Goal: Task Accomplishment & Management: Manage account settings

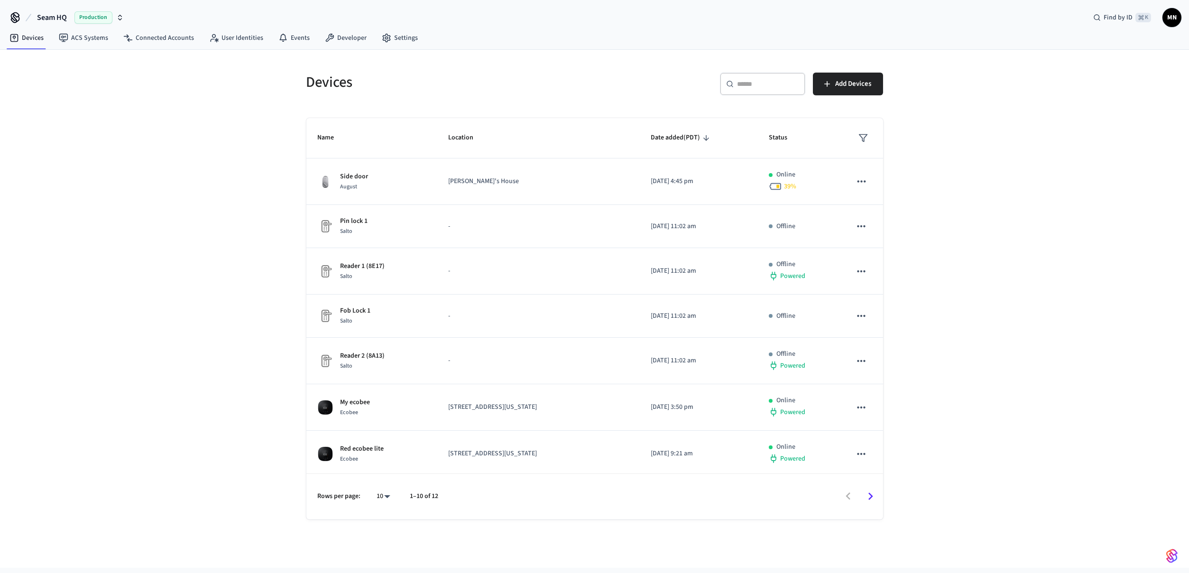
click at [1165, 17] on span "MN" at bounding box center [1172, 17] width 17 height 17
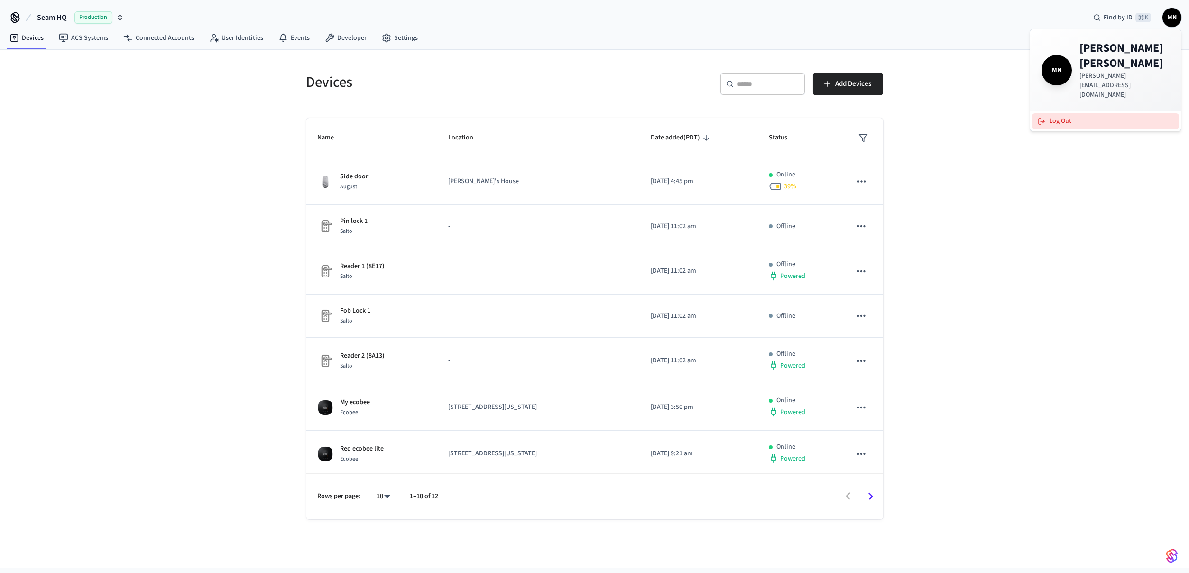
click at [1101, 113] on button "Log Out" at bounding box center [1105, 121] width 147 height 16
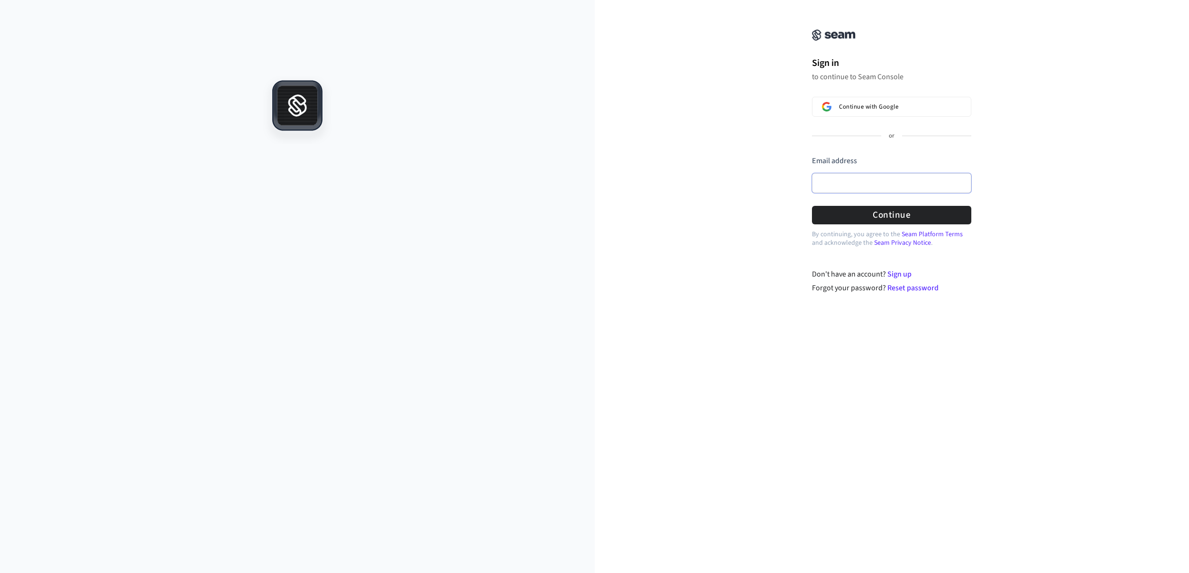
click at [878, 182] on input "Email address" at bounding box center [891, 183] width 159 height 20
click at [812, 156] on button "submit" at bounding box center [812, 156] width 0 height 0
type input "**********"
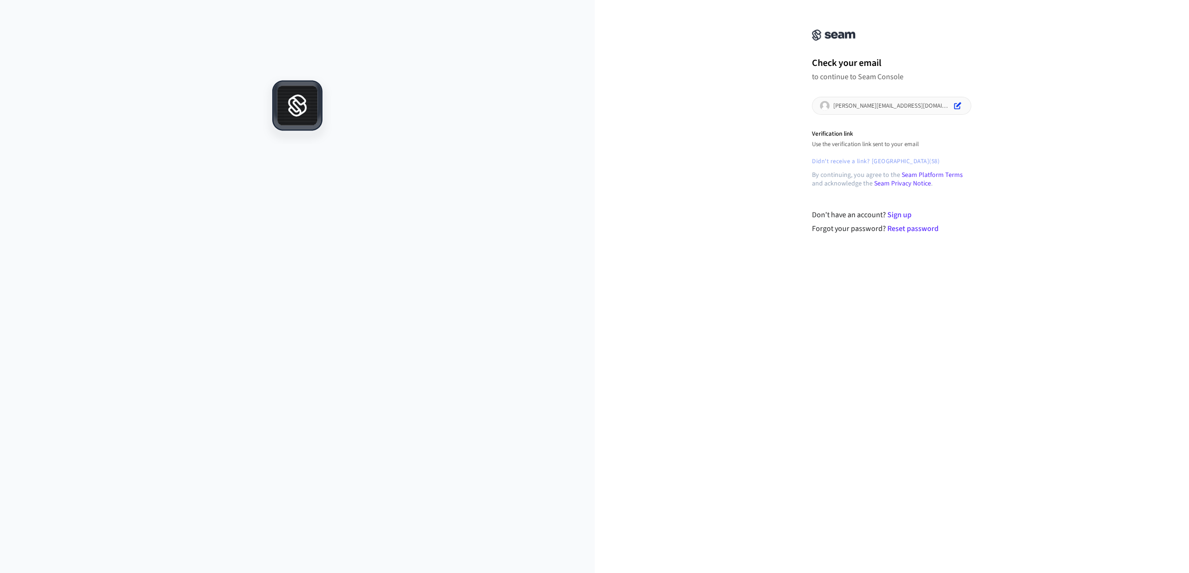
click at [992, 116] on div "Check your email to continue to Seam Console mike@getseam.com Verification link…" at bounding box center [892, 122] width 595 height 223
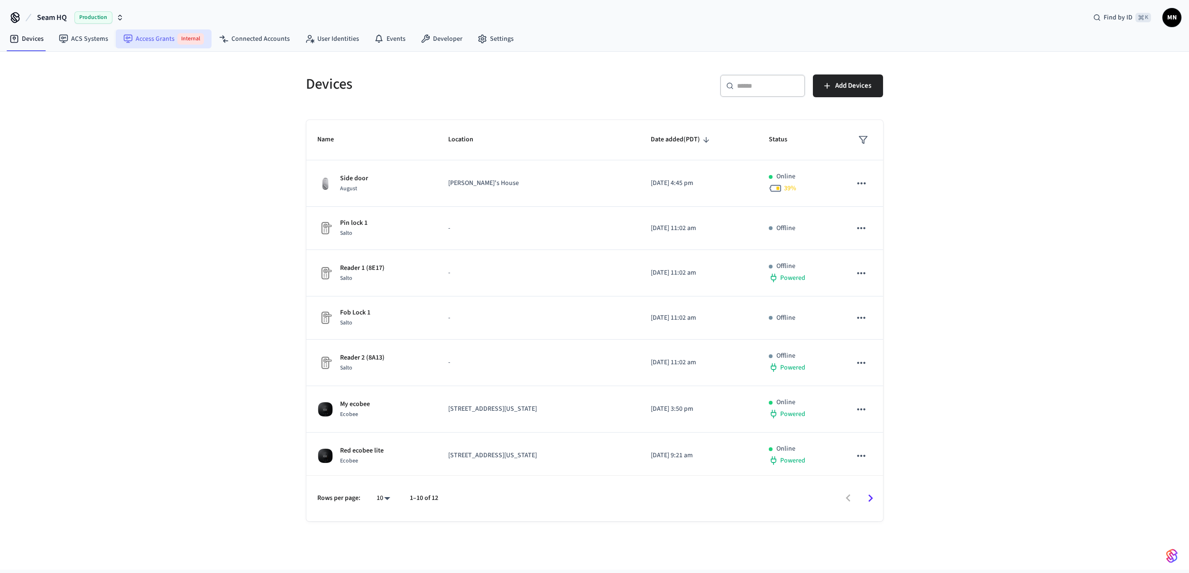
click at [144, 45] on link "Access Grants Internal" at bounding box center [164, 38] width 96 height 19
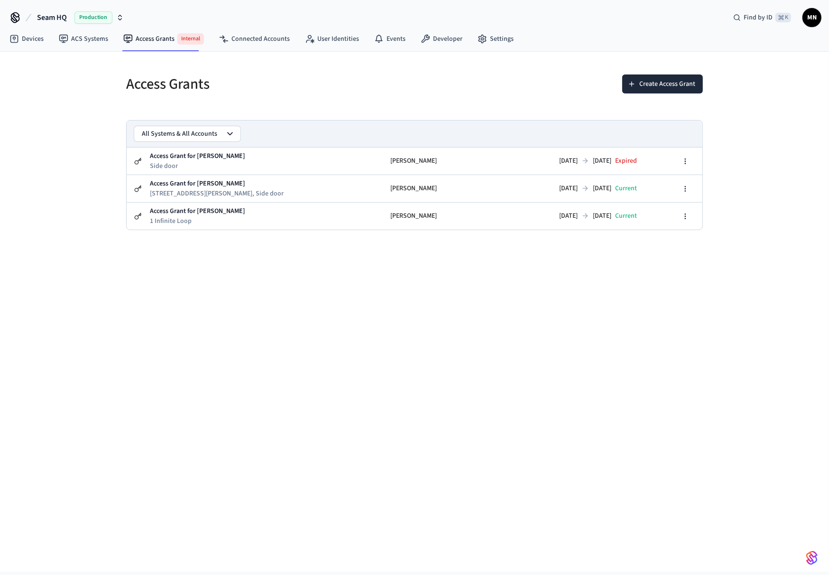
click at [178, 134] on button "All Systems & All Accounts" at bounding box center [187, 133] width 106 height 15
click at [191, 182] on div "All Accounts" at bounding box center [188, 183] width 102 height 15
click at [197, 131] on button "All Accounts" at bounding box center [187, 133] width 106 height 15
click at [194, 153] on div "All Systems & All Accounts" at bounding box center [188, 152] width 102 height 15
click at [199, 134] on button "All Systems & All Accounts" at bounding box center [187, 133] width 106 height 15
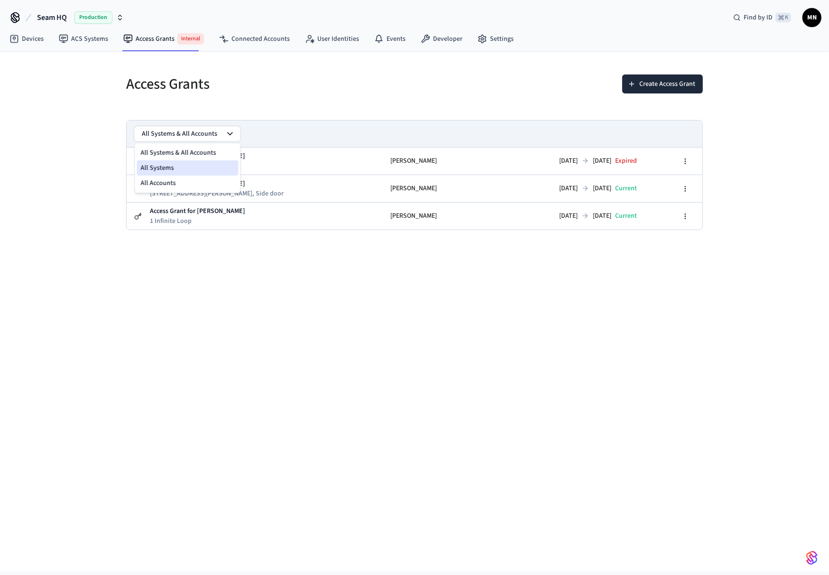
click at [195, 163] on div "All Systems" at bounding box center [188, 167] width 102 height 15
click at [197, 130] on button "All Systems" at bounding box center [187, 133] width 106 height 15
click at [191, 257] on div "Access Grants Create Access Grant All Systems Access Grant for Chris Clark Side…" at bounding box center [414, 312] width 829 height 520
click at [195, 131] on button "All Systems" at bounding box center [187, 133] width 106 height 15
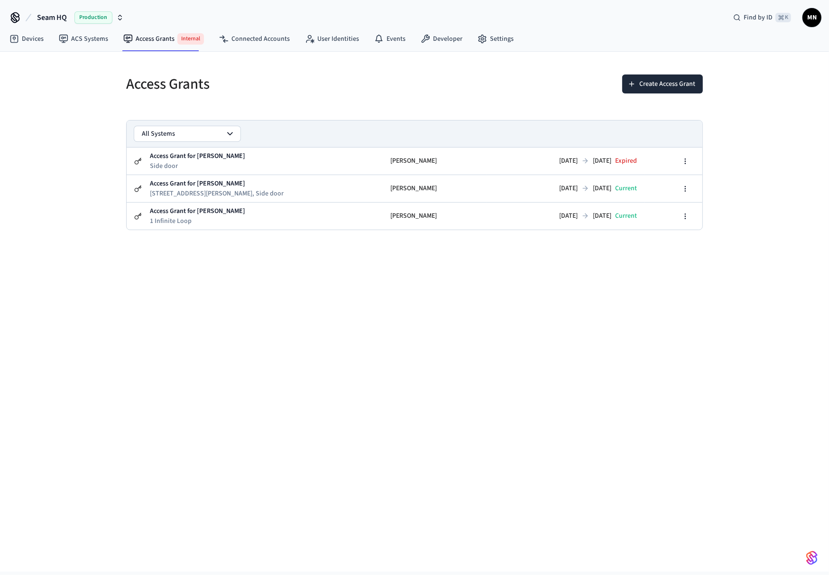
click at [234, 105] on div "Access Grants Create Access Grant All Systems Access Grant for Chris Clark Side…" at bounding box center [415, 146] width 592 height 167
click at [88, 41] on link "ACS Systems" at bounding box center [83, 38] width 65 height 17
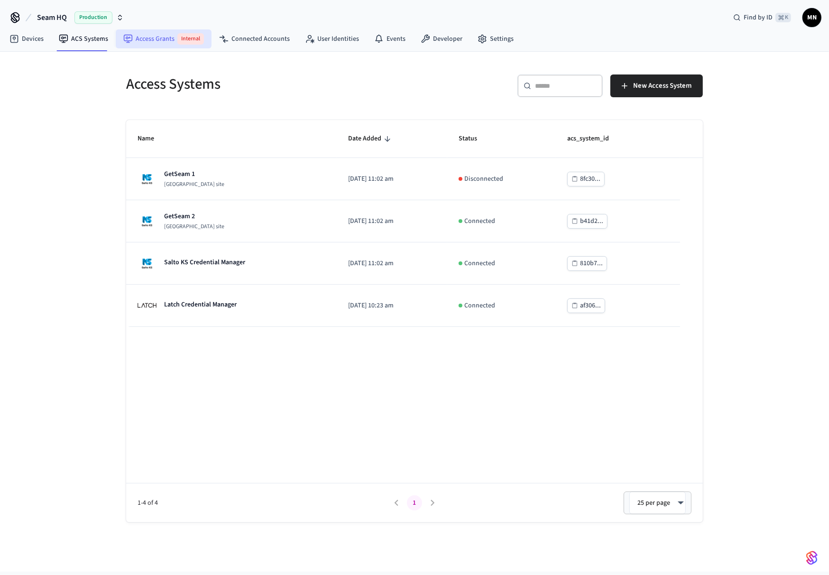
click at [157, 39] on link "Access Grants Internal" at bounding box center [164, 38] width 96 height 19
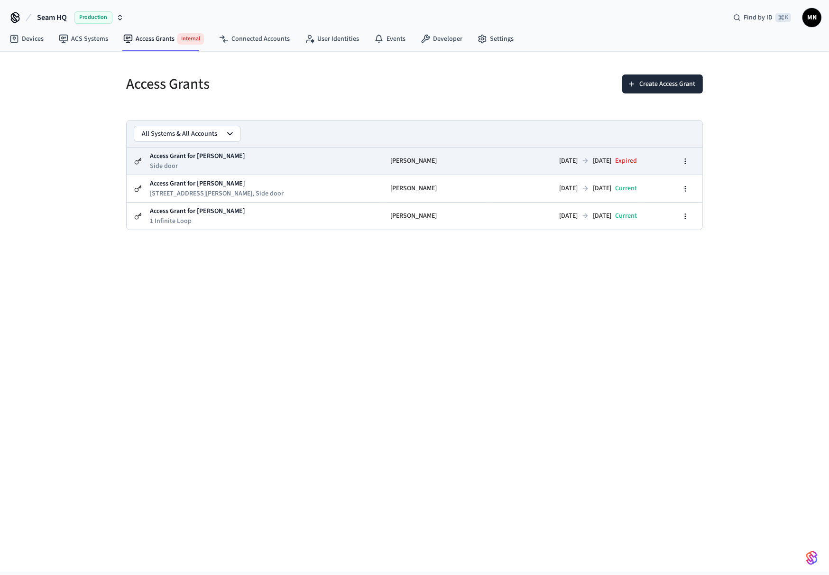
click at [682, 164] on icon "button" at bounding box center [686, 161] width 8 height 8
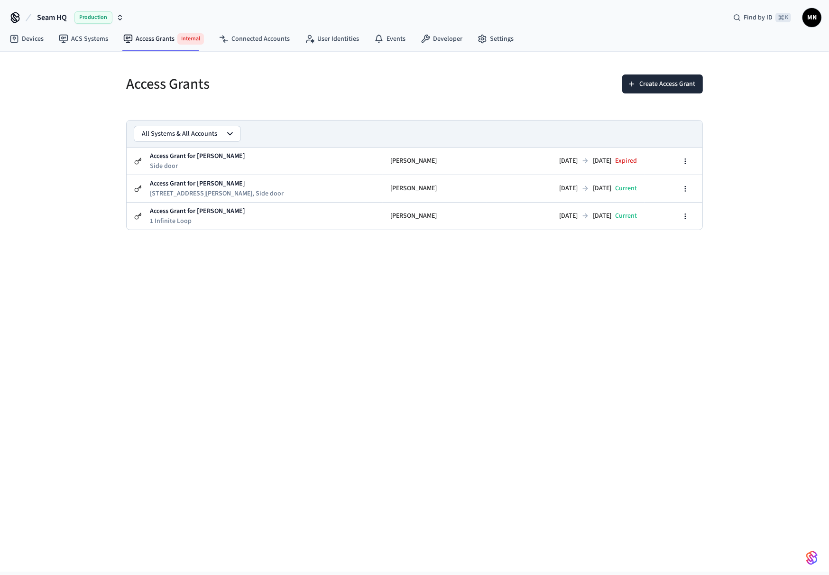
click at [748, 154] on div "Access Grants Create Access Grant All Systems & All Accounts Access Grant for C…" at bounding box center [414, 312] width 829 height 520
click at [644, 90] on button "Create Access Grant" at bounding box center [662, 83] width 81 height 19
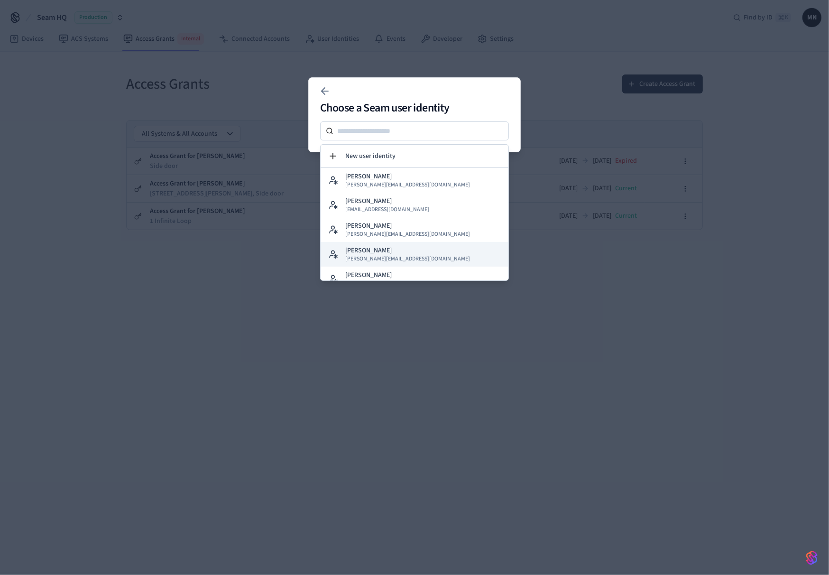
click at [375, 255] on span "mike@getseam.com" at bounding box center [407, 259] width 125 height 8
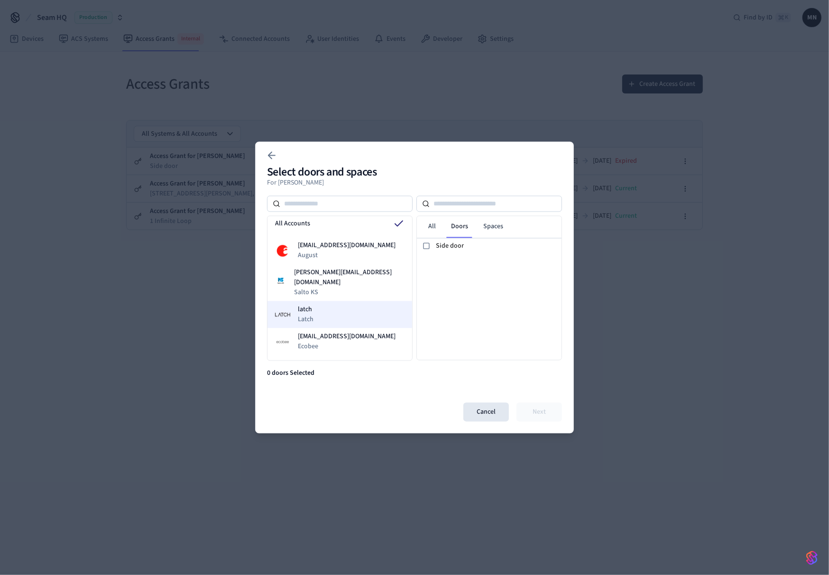
scroll to position [15, 0]
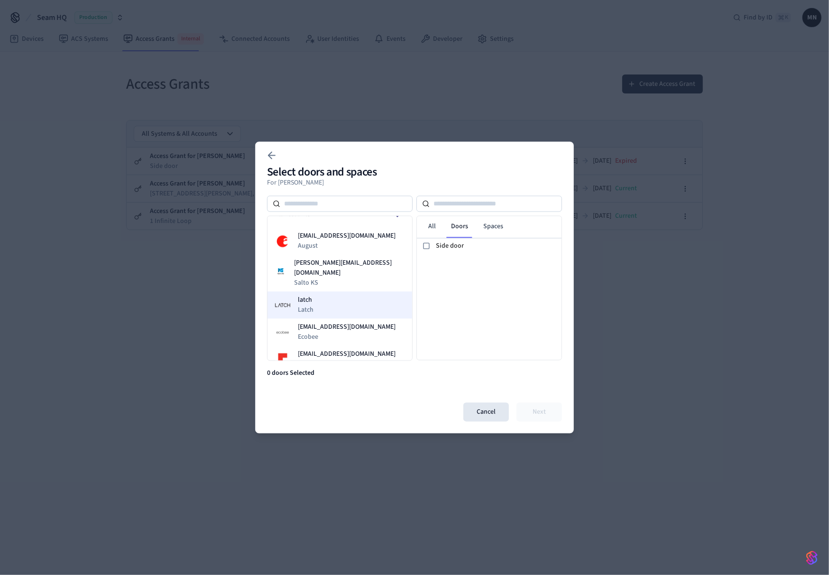
click at [338, 292] on div "latch Latch" at bounding box center [340, 305] width 145 height 27
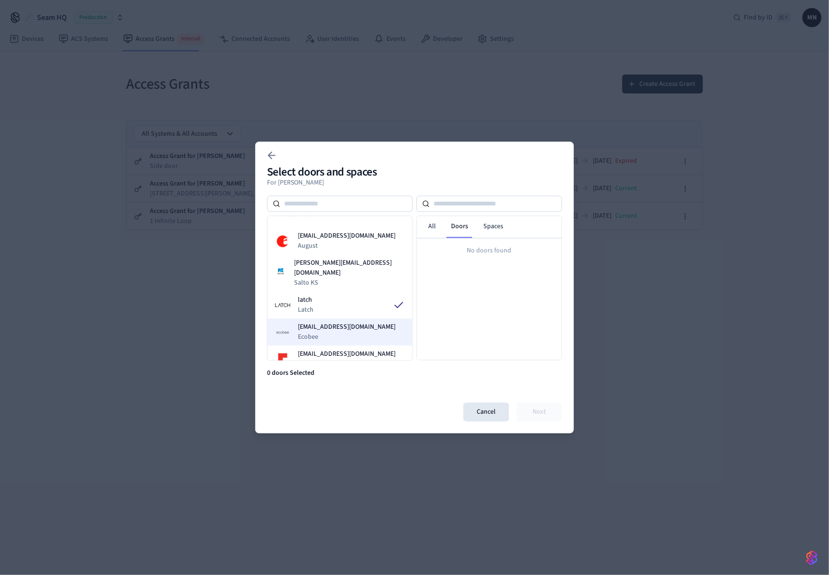
click at [341, 333] on span "Ecobee" at bounding box center [347, 337] width 98 height 9
click at [341, 360] on span "lab.resideo@getseam.com" at bounding box center [347, 365] width 98 height 10
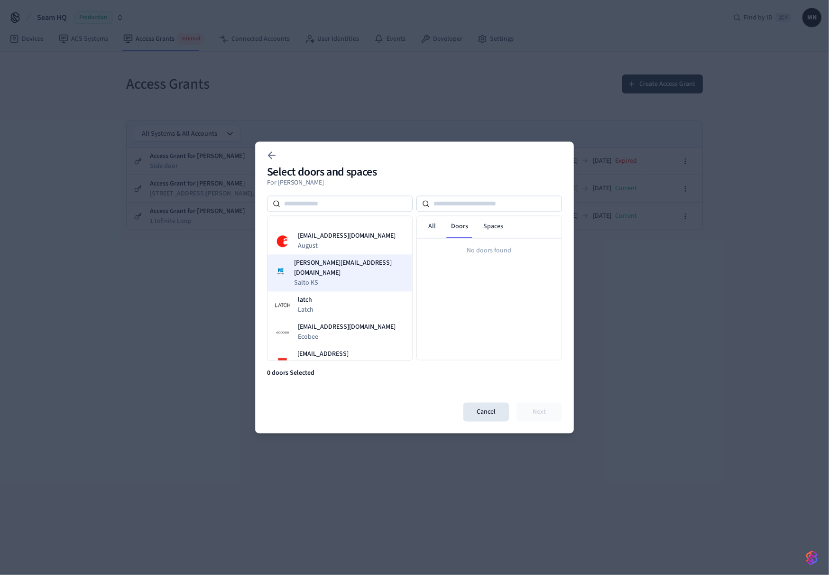
click at [346, 263] on span "dawn@getseam.com" at bounding box center [349, 269] width 111 height 20
click at [441, 228] on link "All" at bounding box center [432, 226] width 23 height 17
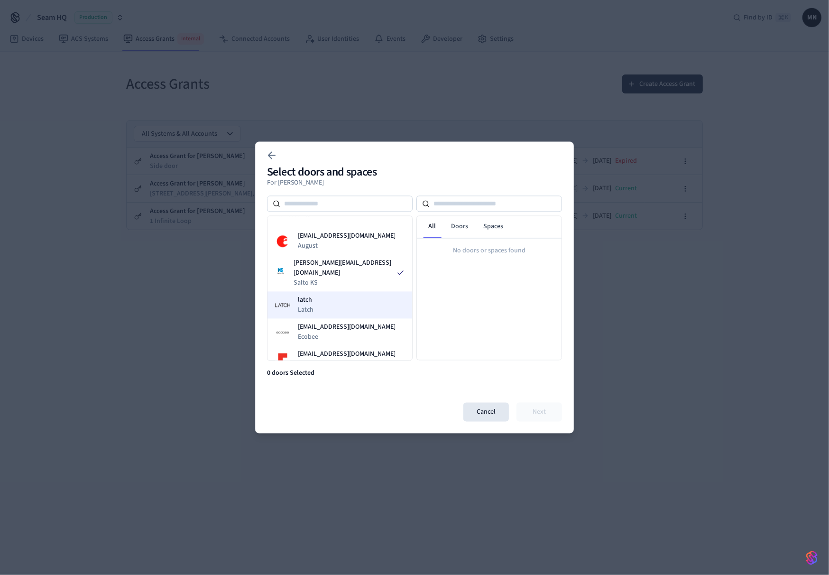
click at [362, 293] on div "latch Latch" at bounding box center [340, 305] width 145 height 27
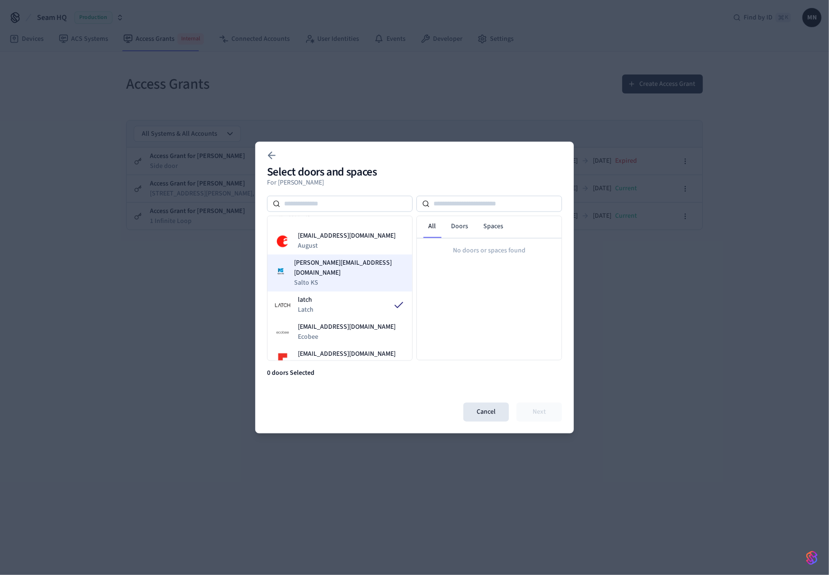
click at [349, 260] on span "dawn@getseam.com" at bounding box center [349, 269] width 111 height 20
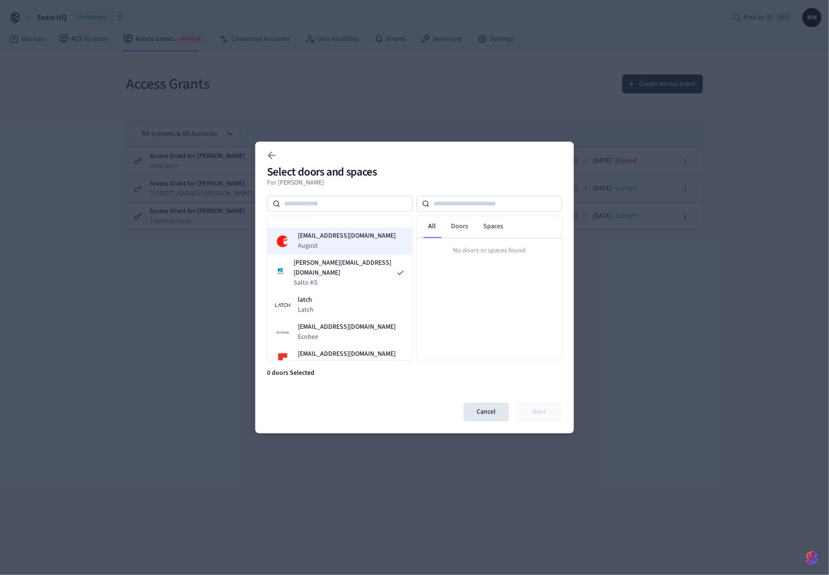
click at [346, 232] on span "[EMAIL_ADDRESS][DOMAIN_NAME]" at bounding box center [347, 237] width 98 height 10
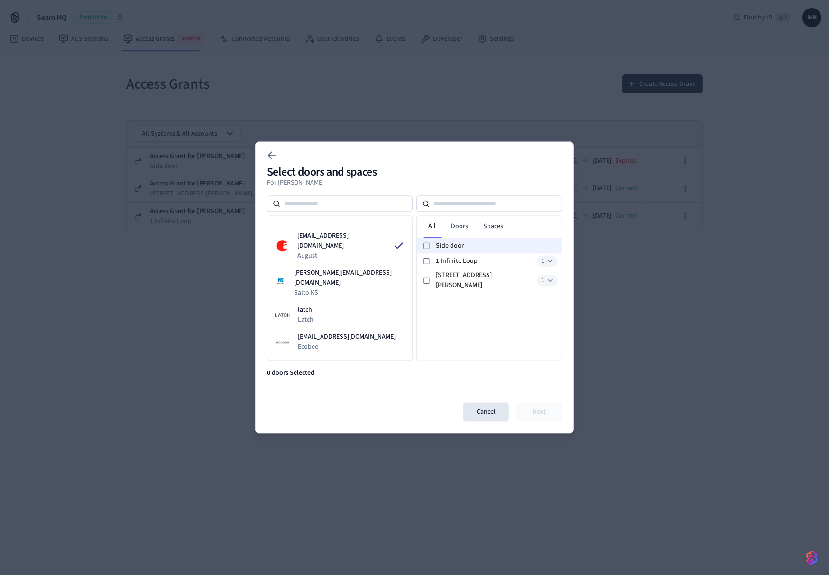
click at [456, 246] on span "Side door" at bounding box center [497, 246] width 122 height 10
click at [459, 267] on div "1 Infinite Loop 1" at bounding box center [489, 261] width 145 height 15
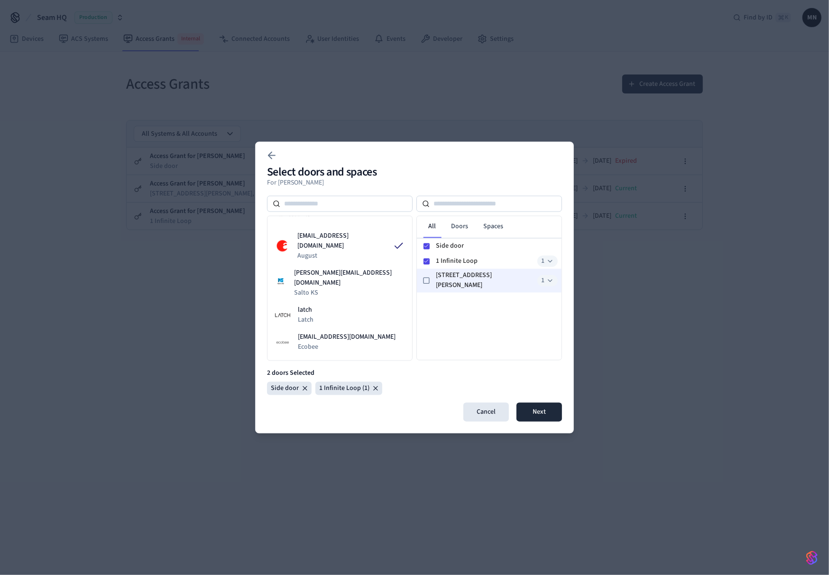
click at [457, 276] on span "329 Smith St" at bounding box center [485, 281] width 98 height 20
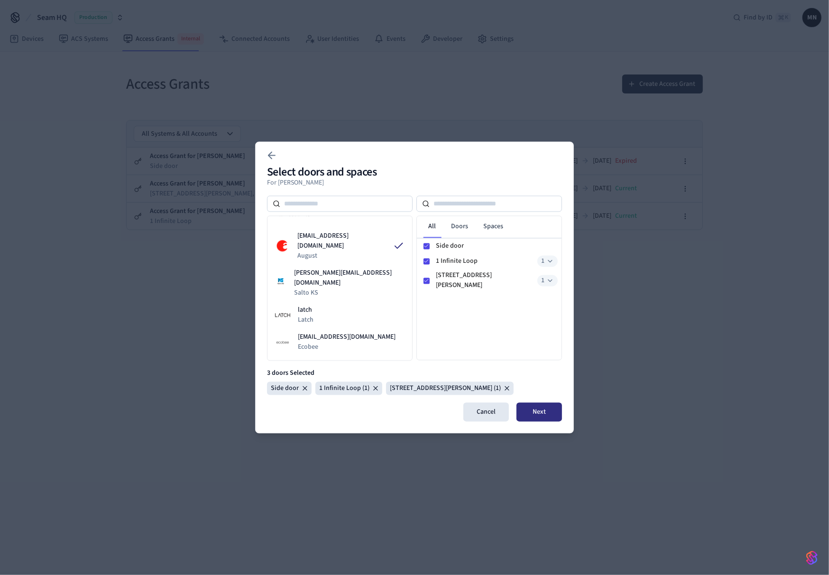
click at [538, 412] on button "Next" at bounding box center [540, 412] width 46 height 19
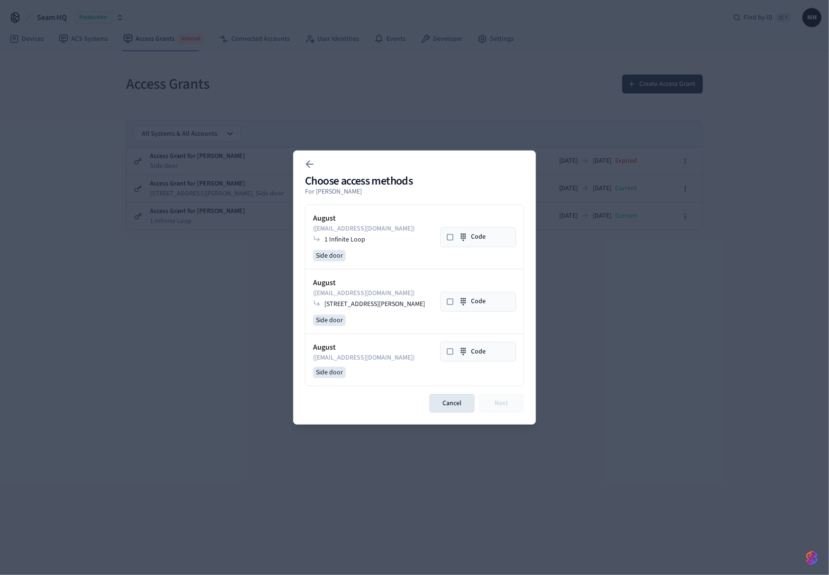
click at [474, 241] on button "Code" at bounding box center [478, 237] width 76 height 20
click at [507, 404] on button "Next" at bounding box center [502, 403] width 46 height 19
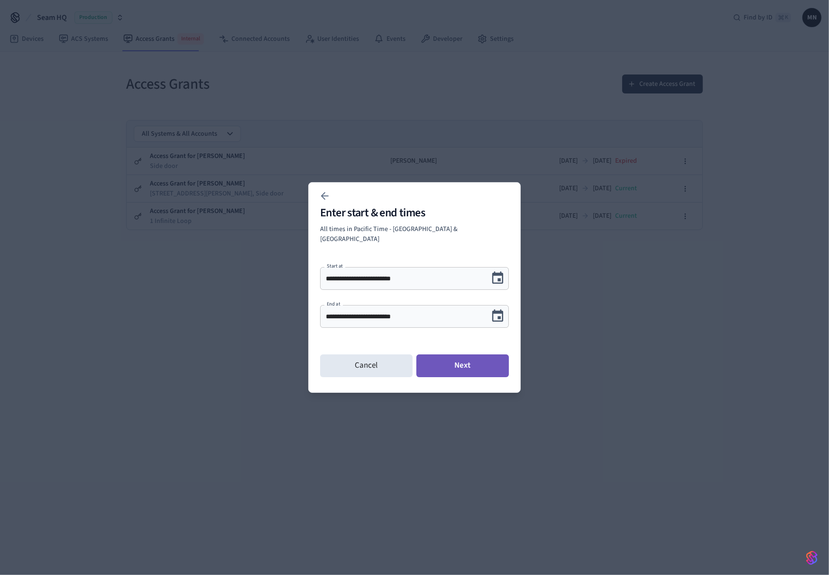
click at [450, 362] on button "Next" at bounding box center [463, 365] width 93 height 23
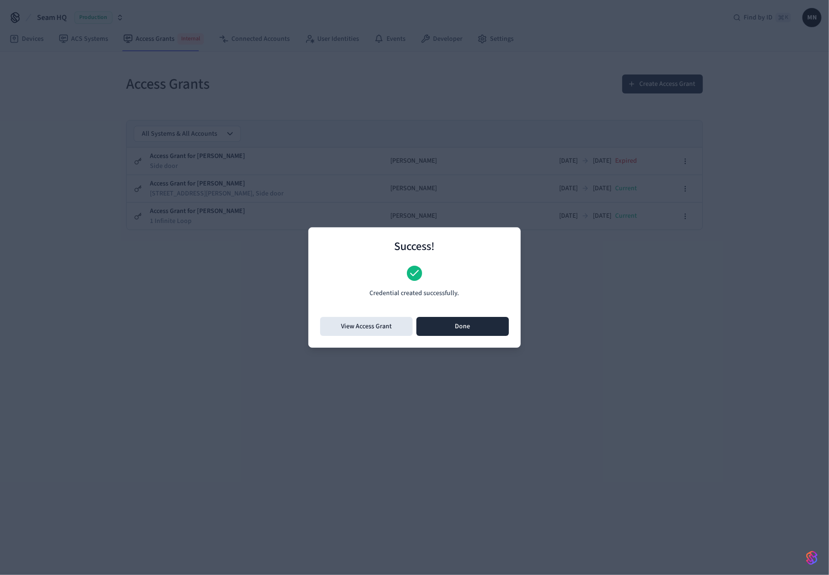
click at [449, 321] on button "Done" at bounding box center [463, 326] width 93 height 19
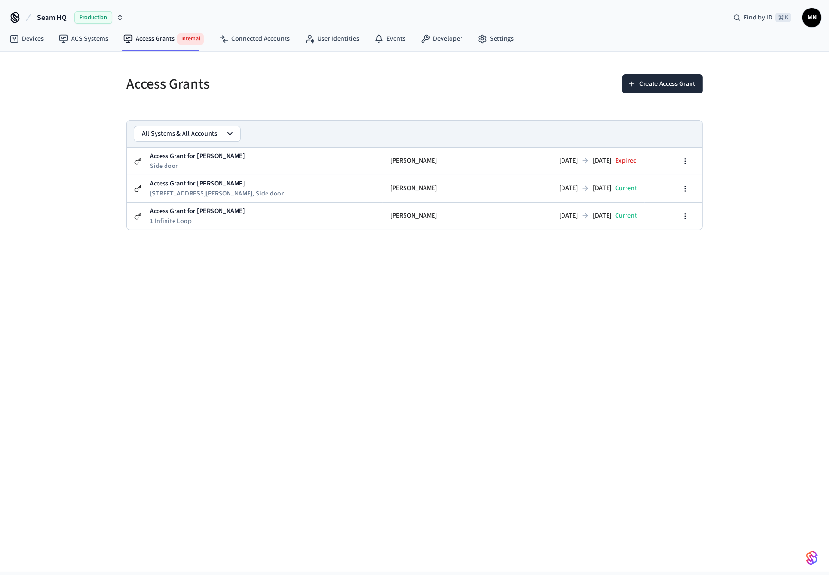
click at [514, 318] on div "Access Grants Create Access Grant All Systems & All Accounts Access Grant for C…" at bounding box center [414, 312] width 829 height 520
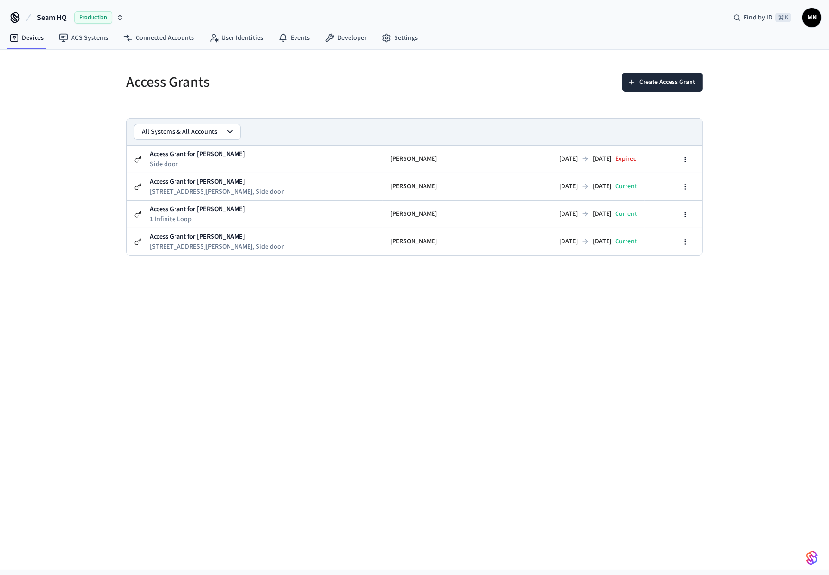
click at [204, 315] on div "Access Grants Create Access Grant All Systems & All Accounts Access Grant for C…" at bounding box center [414, 310] width 829 height 520
click at [81, 34] on link "ACS Systems" at bounding box center [83, 37] width 65 height 17
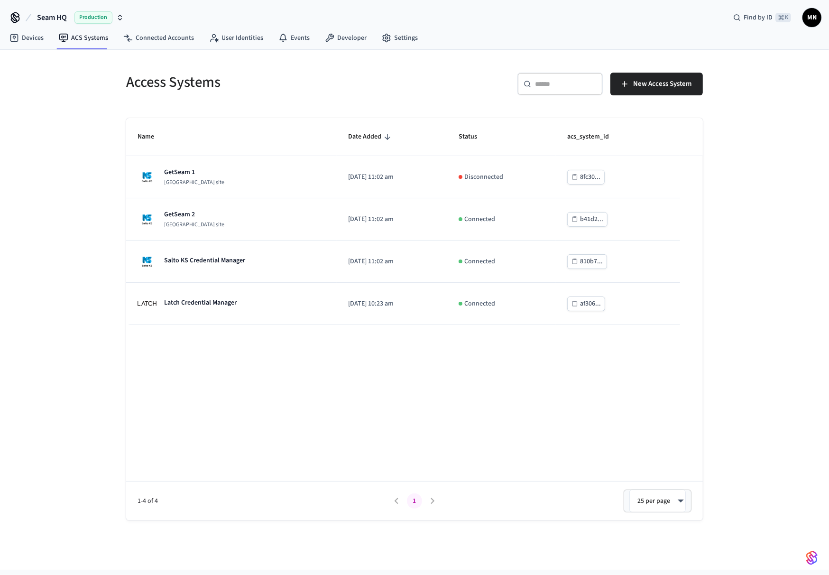
click at [98, 12] on span "Production" at bounding box center [93, 17] width 38 height 12
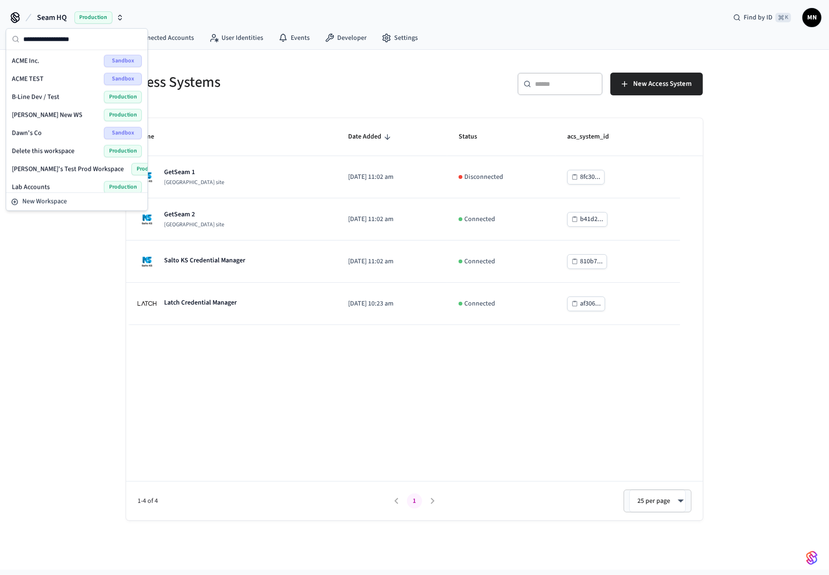
scroll to position [2, 0]
click at [58, 180] on div "Lab Accounts Production" at bounding box center [77, 185] width 130 height 12
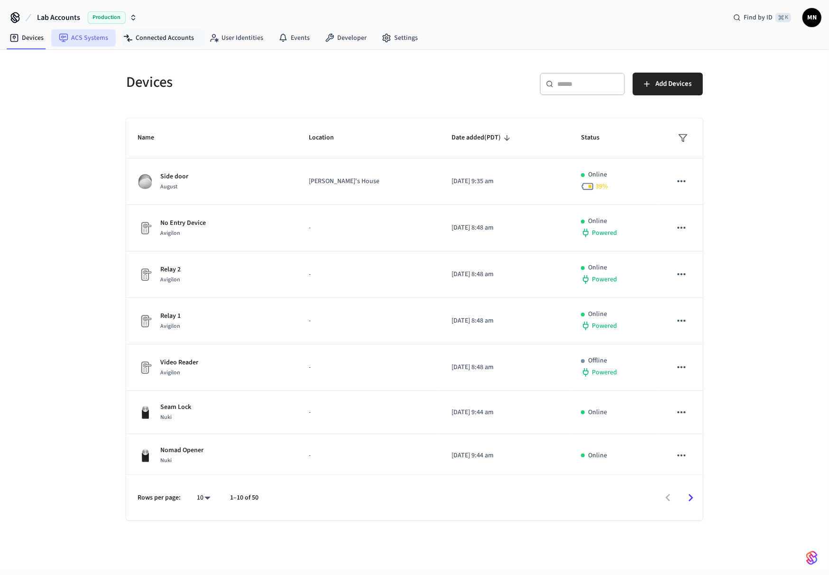
click at [96, 41] on link "ACS Systems" at bounding box center [83, 37] width 65 height 17
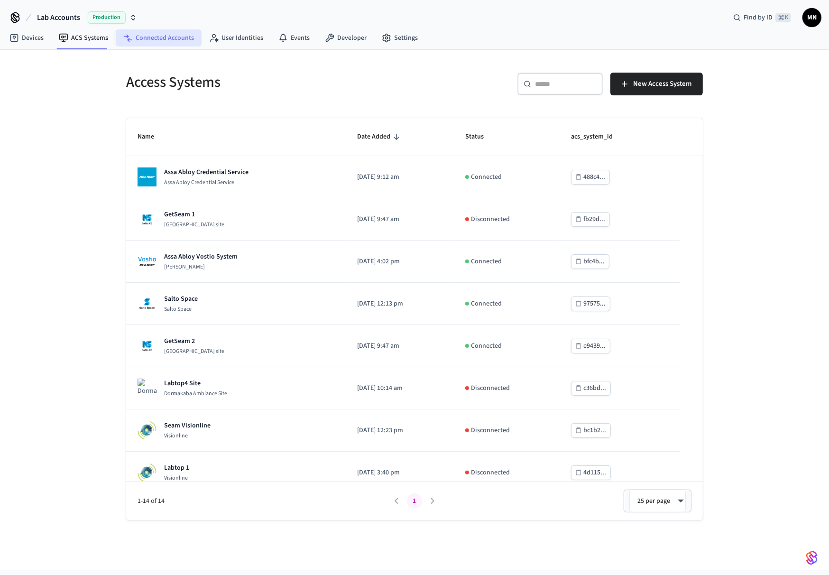
click at [165, 43] on link "Connected Accounts" at bounding box center [159, 37] width 86 height 17
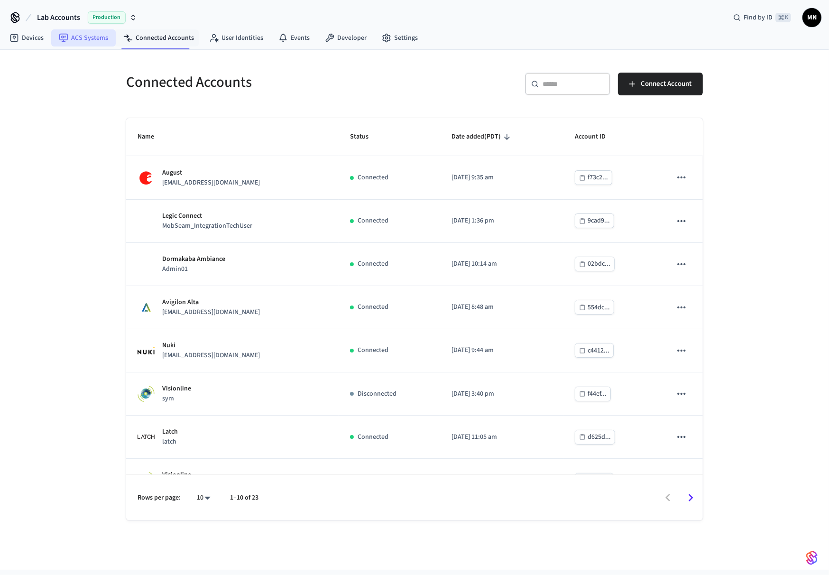
click at [97, 40] on link "ACS Systems" at bounding box center [83, 37] width 65 height 17
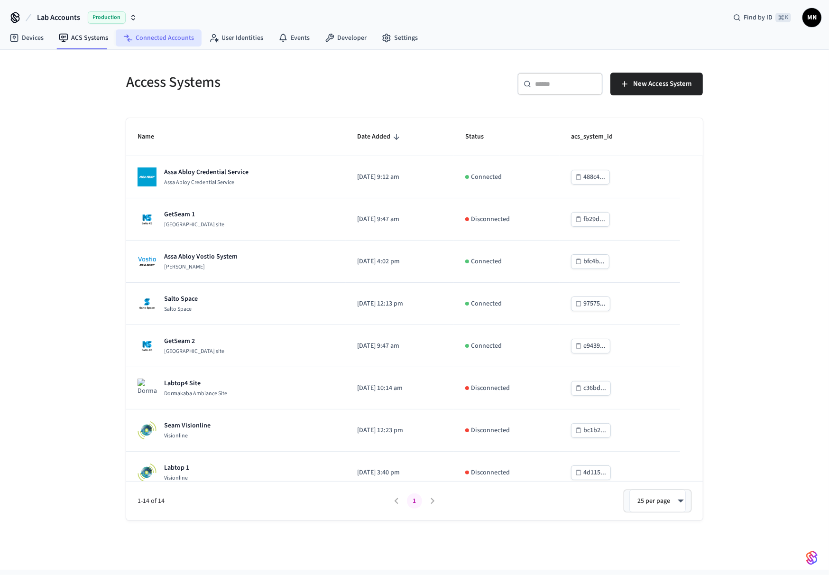
click at [156, 35] on link "Connected Accounts" at bounding box center [159, 37] width 86 height 17
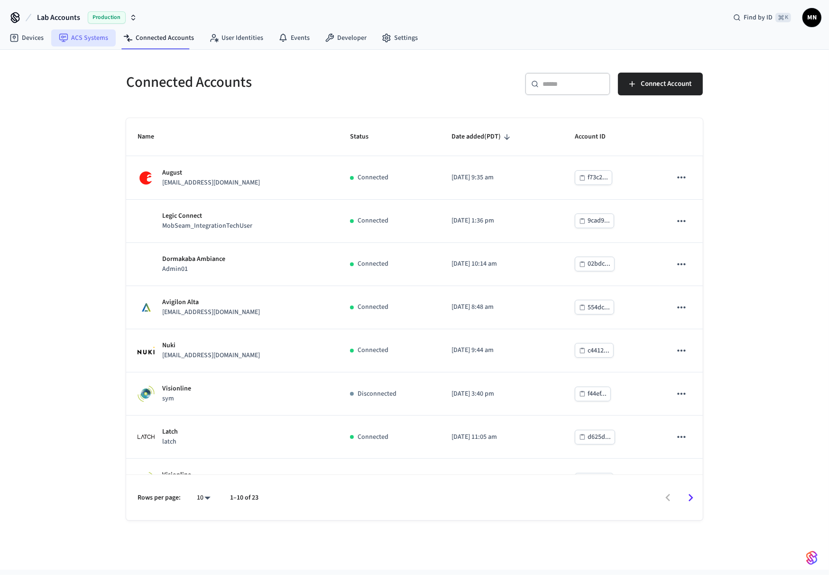
click at [92, 43] on link "ACS Systems" at bounding box center [83, 37] width 65 height 17
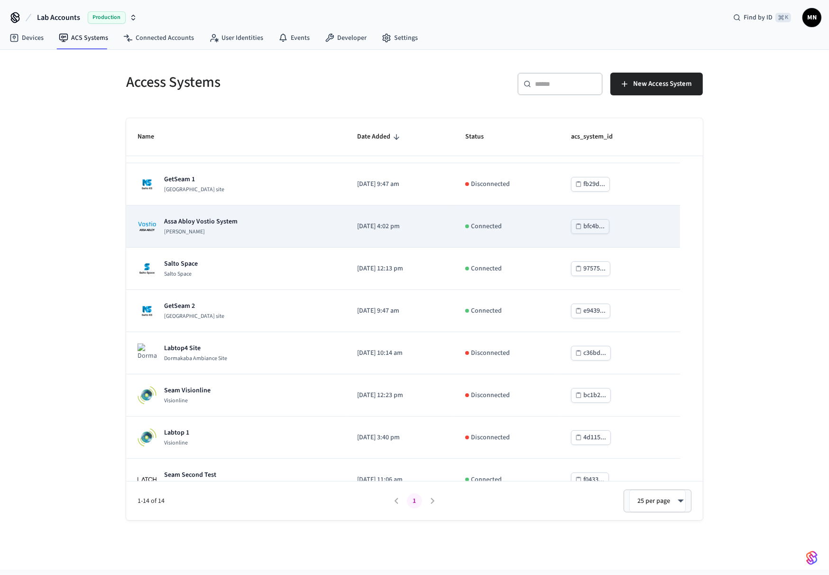
scroll to position [25, 0]
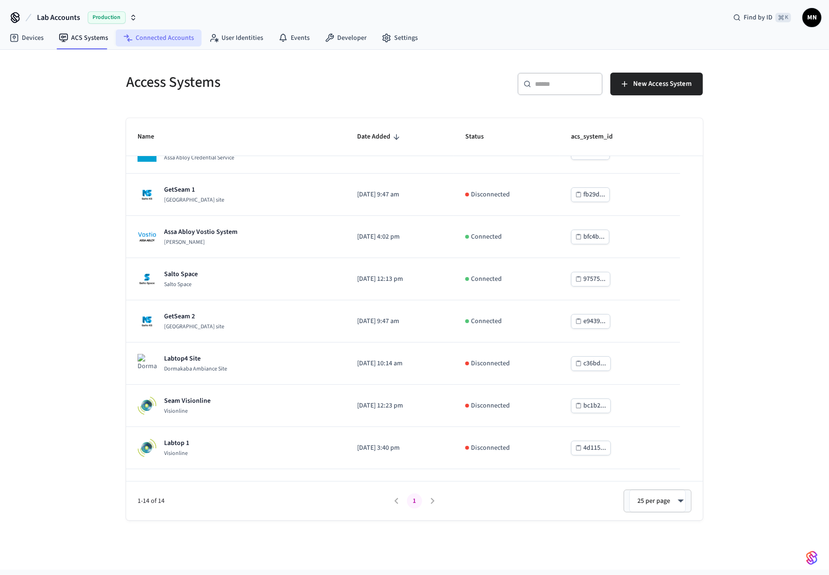
click at [167, 36] on link "Connected Accounts" at bounding box center [159, 37] width 86 height 17
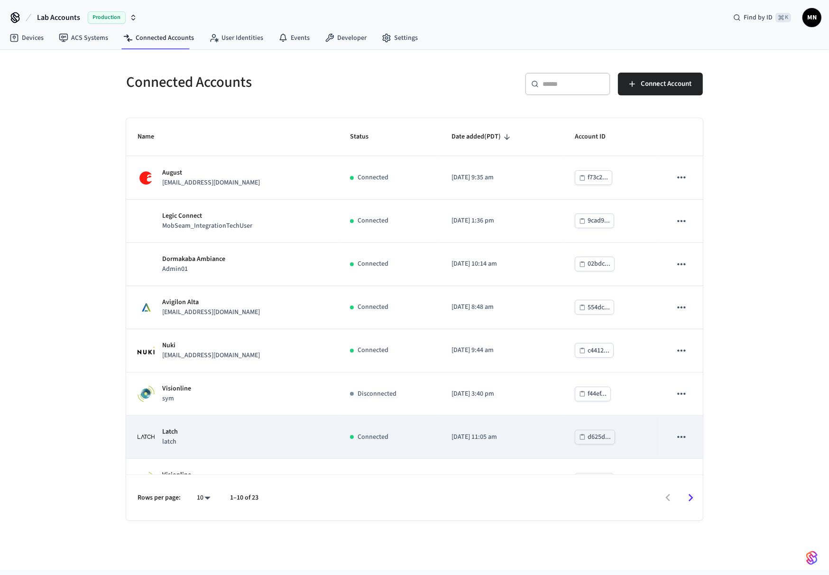
scroll to position [138, 0]
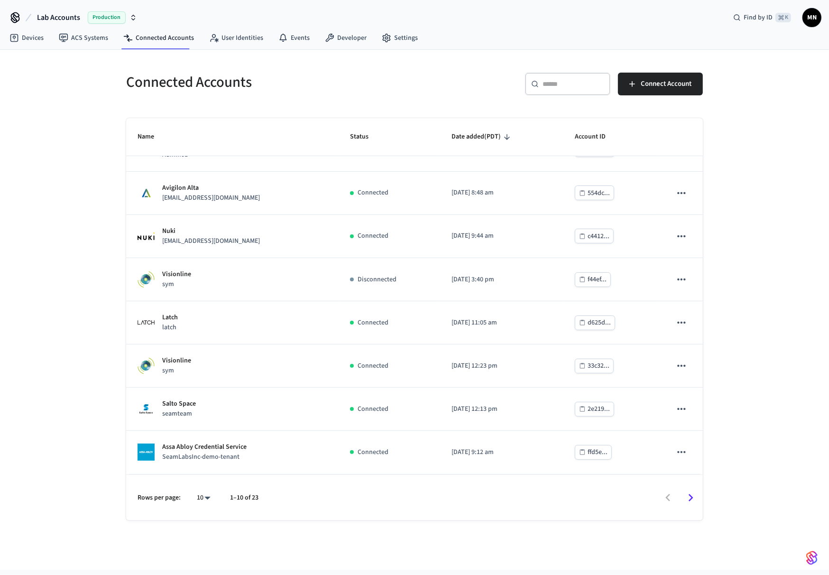
click at [688, 498] on icon "Go to next page" at bounding box center [691, 498] width 15 height 15
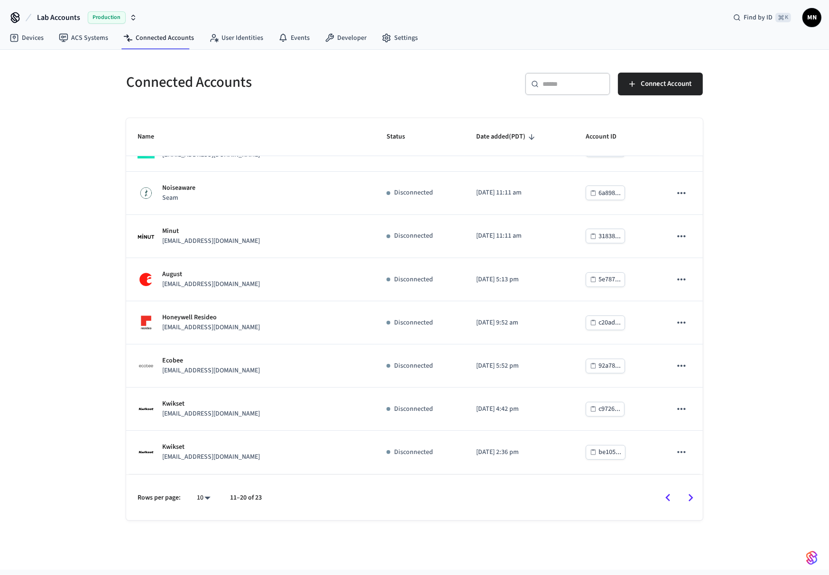
click at [687, 491] on icon "Go to next page" at bounding box center [691, 498] width 15 height 15
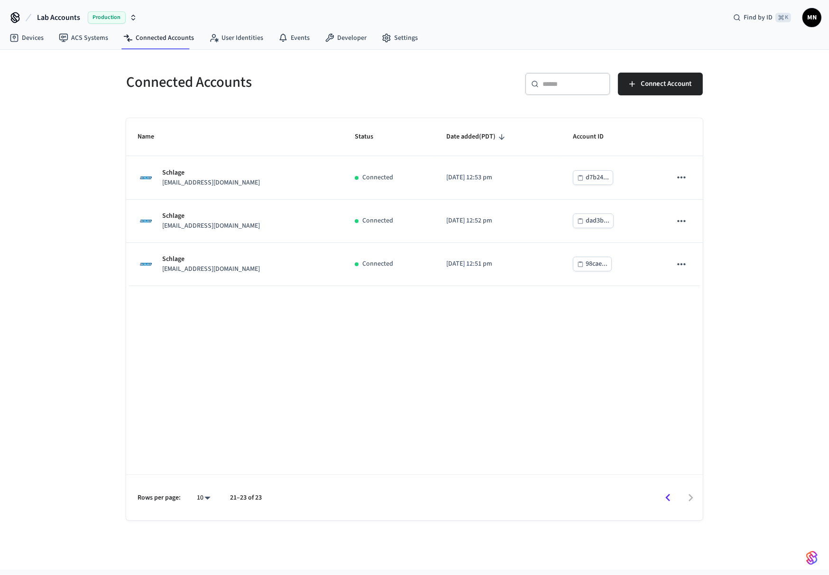
click at [666, 501] on icon "Go to previous page" at bounding box center [668, 498] width 15 height 15
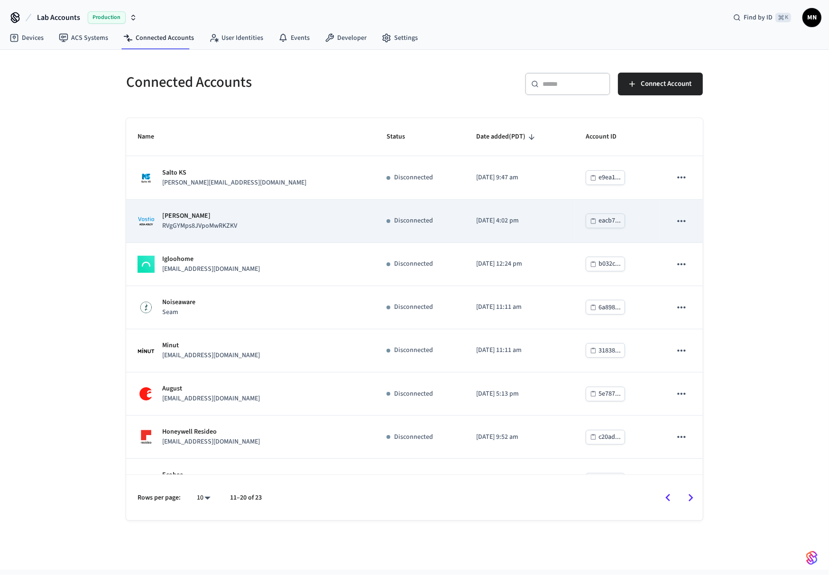
click at [237, 225] on p "RVgGYMps8JVpoMwRKZKV" at bounding box center [199, 226] width 75 height 10
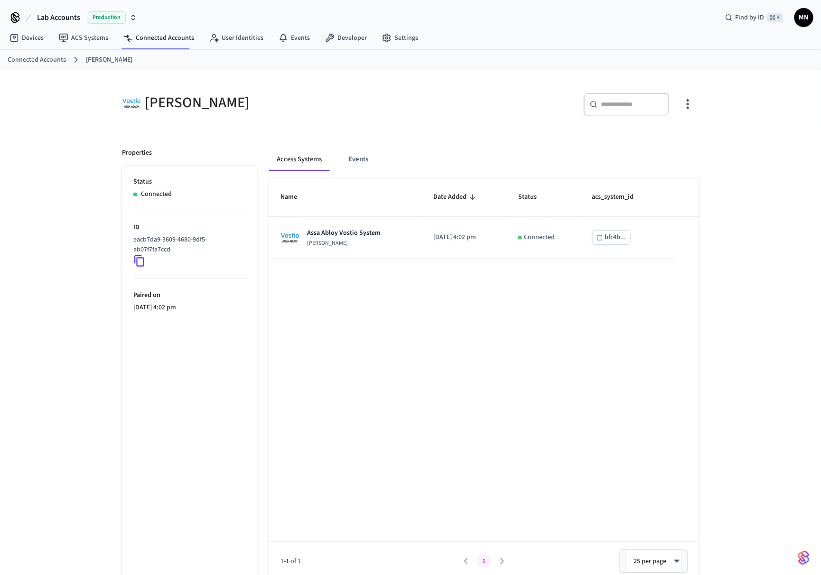
click at [347, 290] on div "Name Date Added Status acs_system_id Assa Abloy Vostio System Assa Abloy Vostio…" at bounding box center [484, 379] width 430 height 402
click at [171, 41] on link "Connected Accounts" at bounding box center [159, 37] width 86 height 17
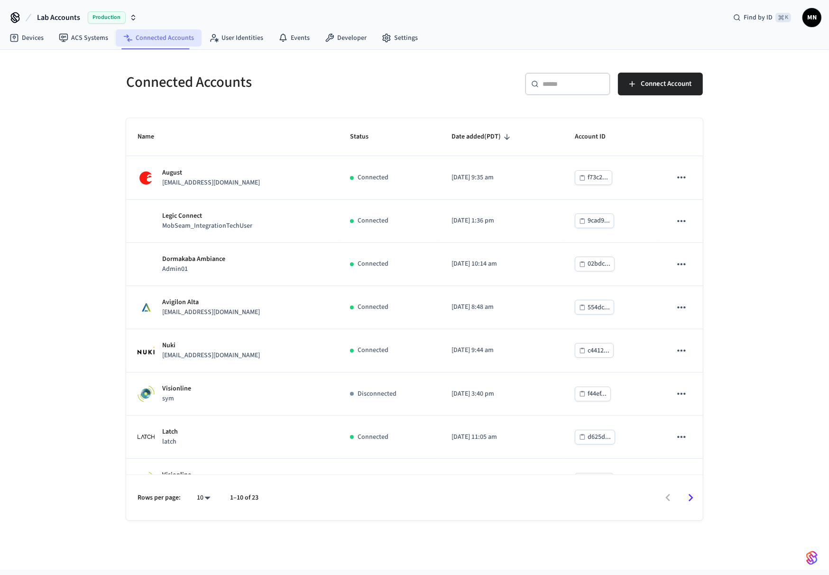
click at [170, 41] on link "Connected Accounts" at bounding box center [159, 37] width 86 height 17
click at [99, 40] on link "ACS Systems" at bounding box center [83, 37] width 65 height 17
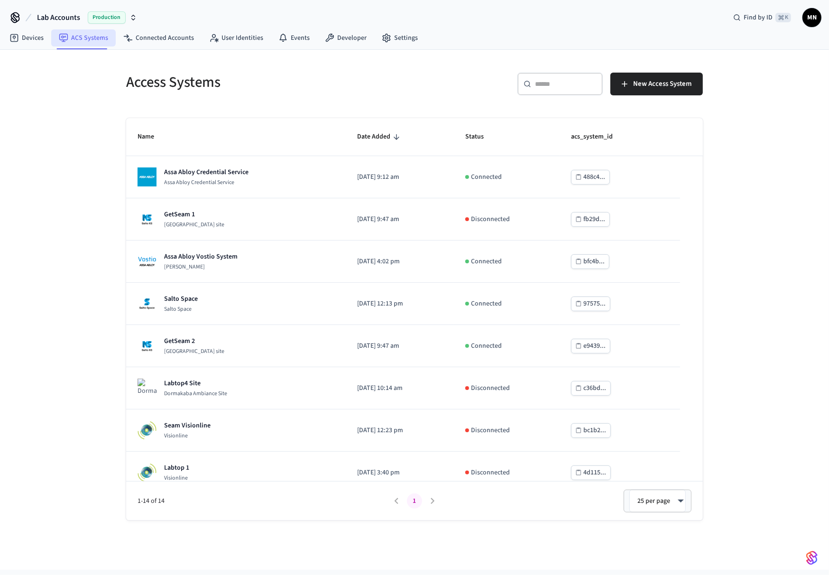
click at [95, 39] on link "ACS Systems" at bounding box center [83, 37] width 65 height 17
click at [147, 39] on link "Connected Accounts" at bounding box center [159, 37] width 86 height 17
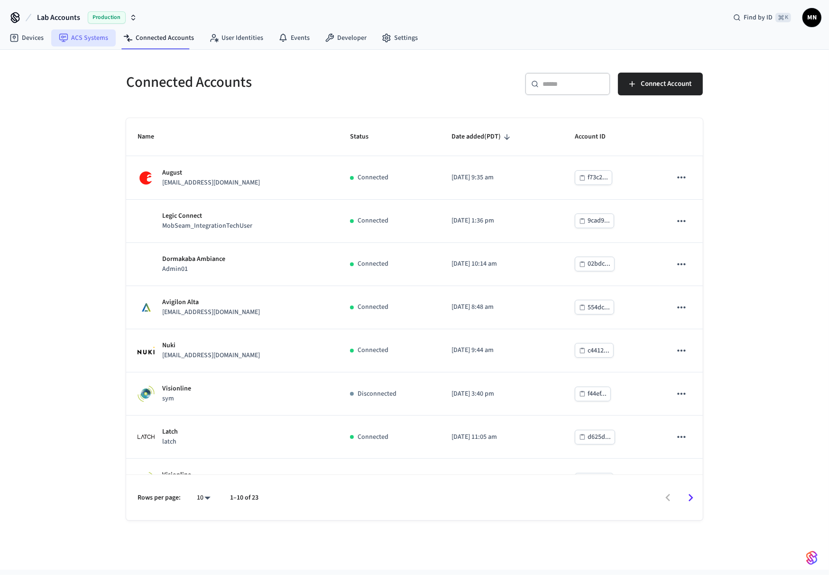
click at [112, 39] on link "ACS Systems" at bounding box center [83, 37] width 65 height 17
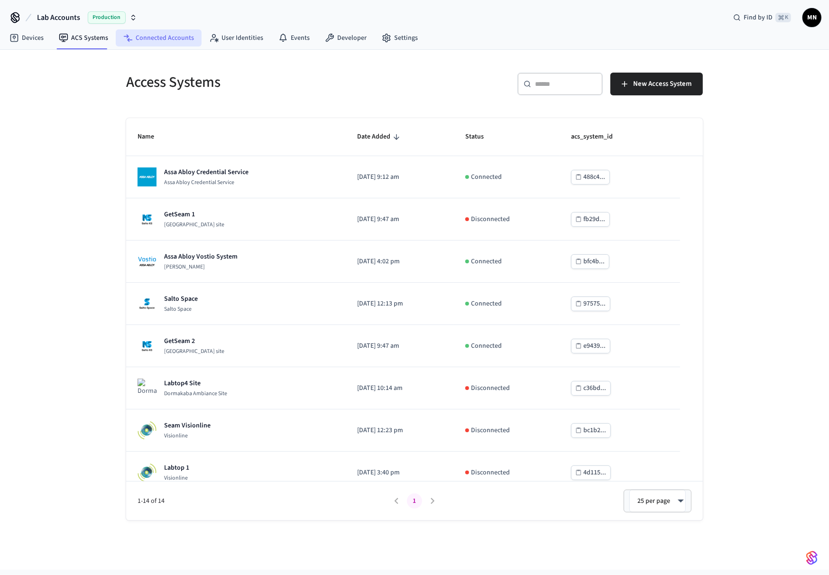
click at [171, 40] on link "Connected Accounts" at bounding box center [159, 37] width 86 height 17
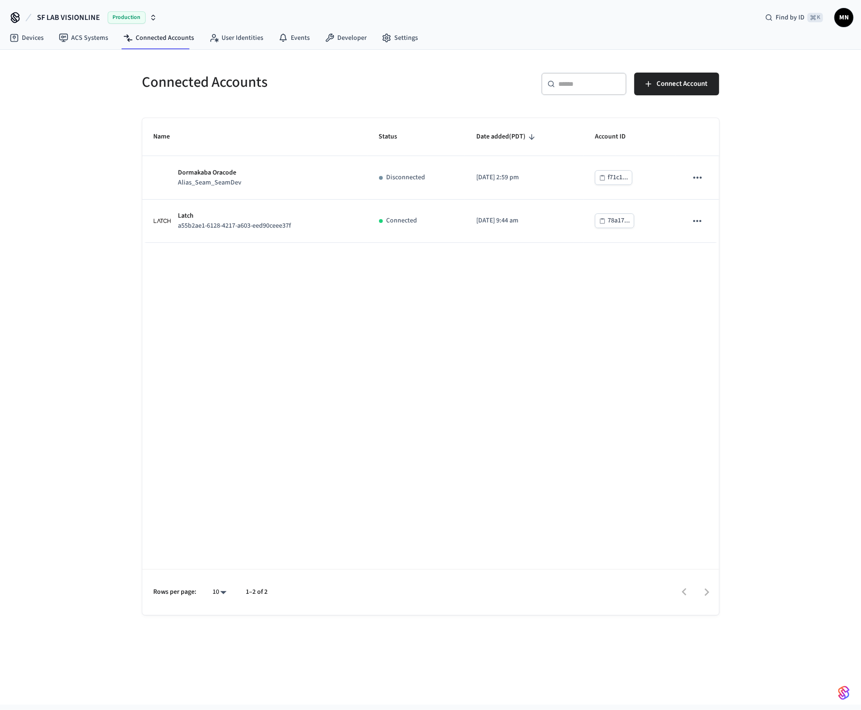
click at [444, 83] on div "​ ​ Connect Account" at bounding box center [577, 88] width 283 height 30
click at [470, 24] on div "SF LAB VISIONLINE Production Find by ID ⌘ K [GEOGRAPHIC_DATA]" at bounding box center [430, 14] width 861 height 28
